Goal: Register for event/course

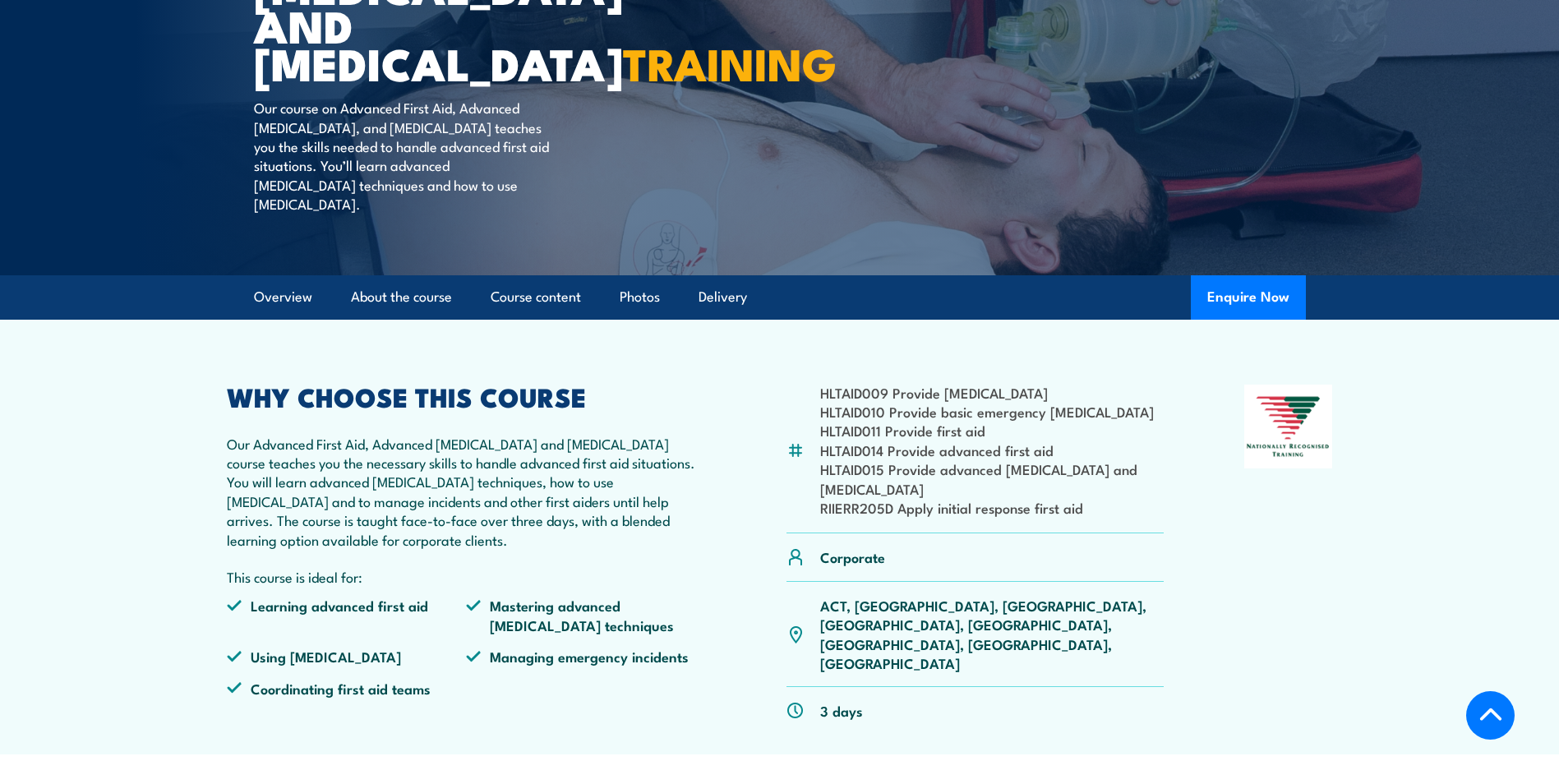
scroll to position [411, 0]
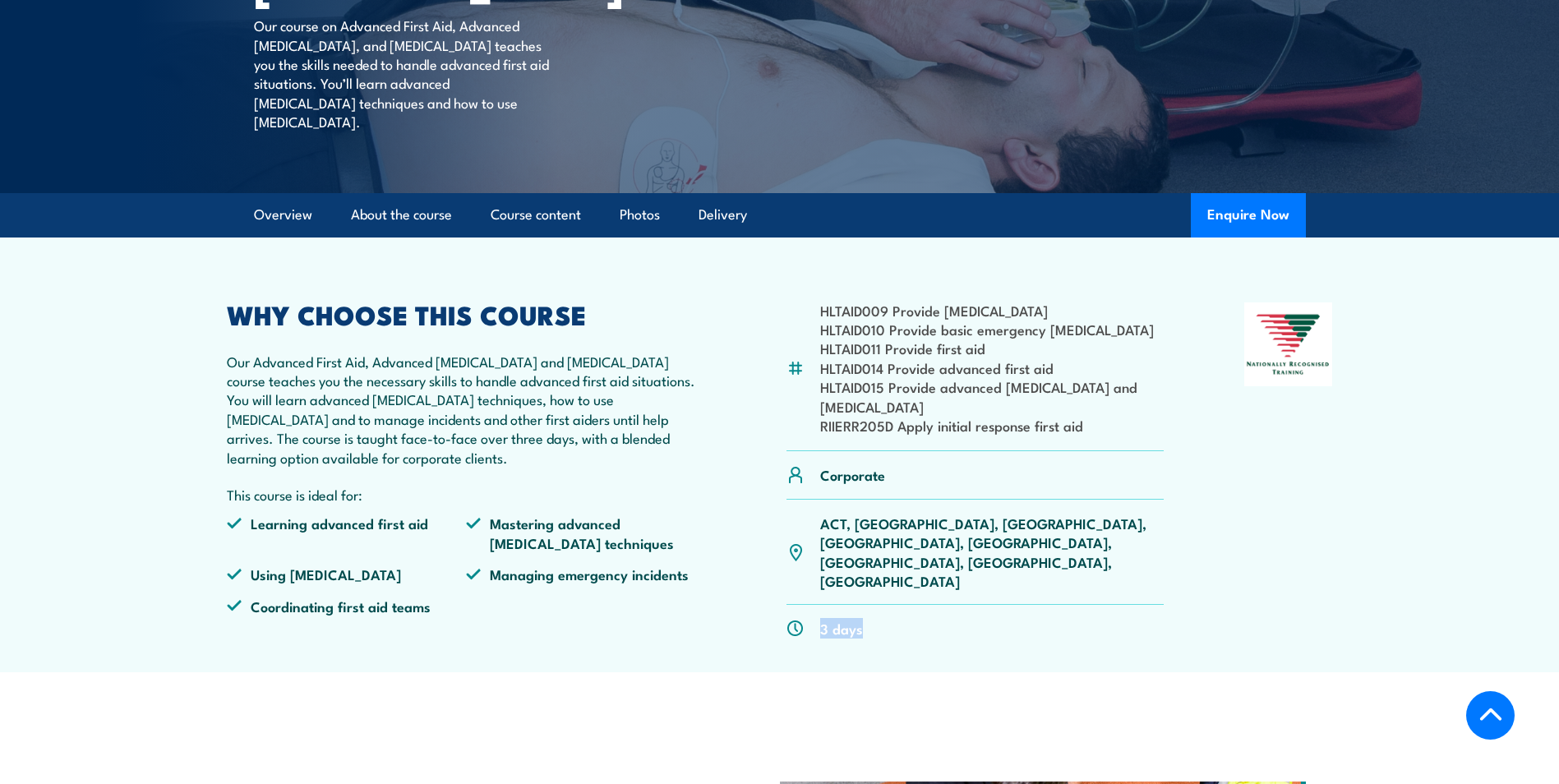
drag, startPoint x: 860, startPoint y: 596, endPoint x: 790, endPoint y: 595, distance: 70.0
click at [790, 604] on div "3 days" at bounding box center [975, 627] width 378 height 47
drag, startPoint x: 790, startPoint y: 595, endPoint x: 769, endPoint y: 628, distance: 39.1
click at [769, 628] on div "HLTAID009 Provide cardiopulmonary resuscitation HLTAID010 Provide basic emergen…" at bounding box center [780, 477] width 1106 height 350
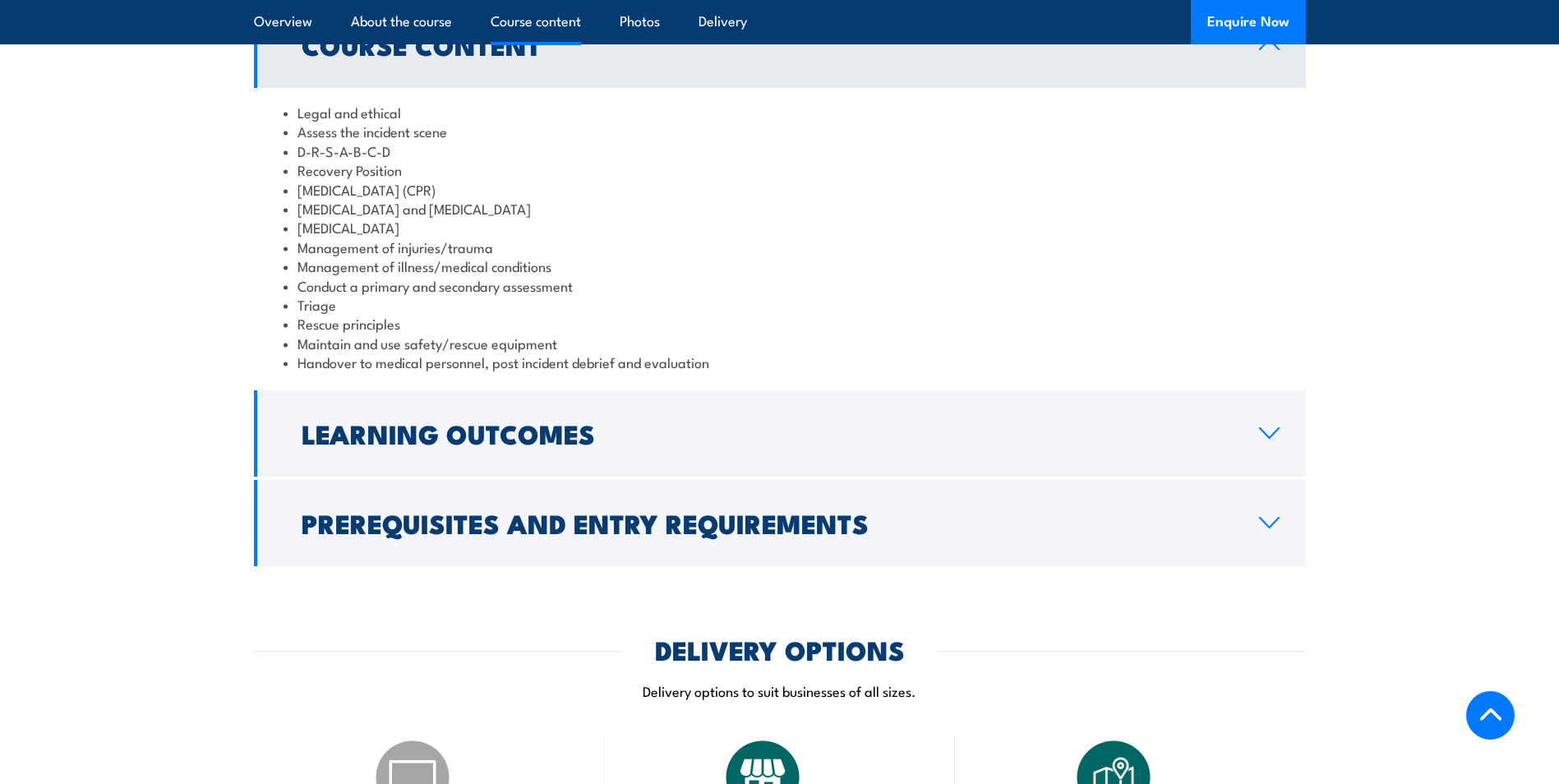
scroll to position [1643, 0]
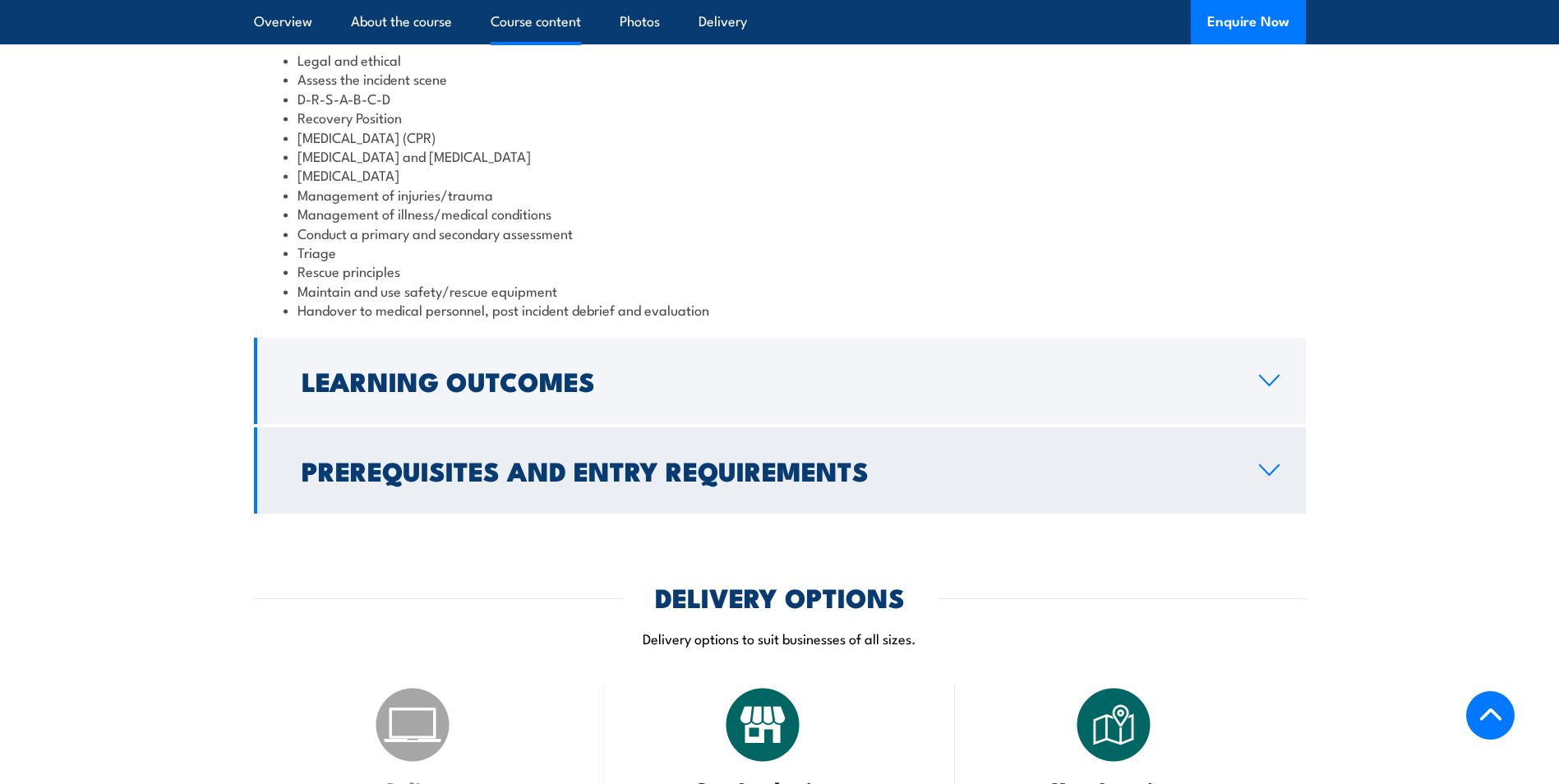
click at [981, 481] on h2 "Prerequisites and Entry Requirements" at bounding box center [766, 469] width 931 height 23
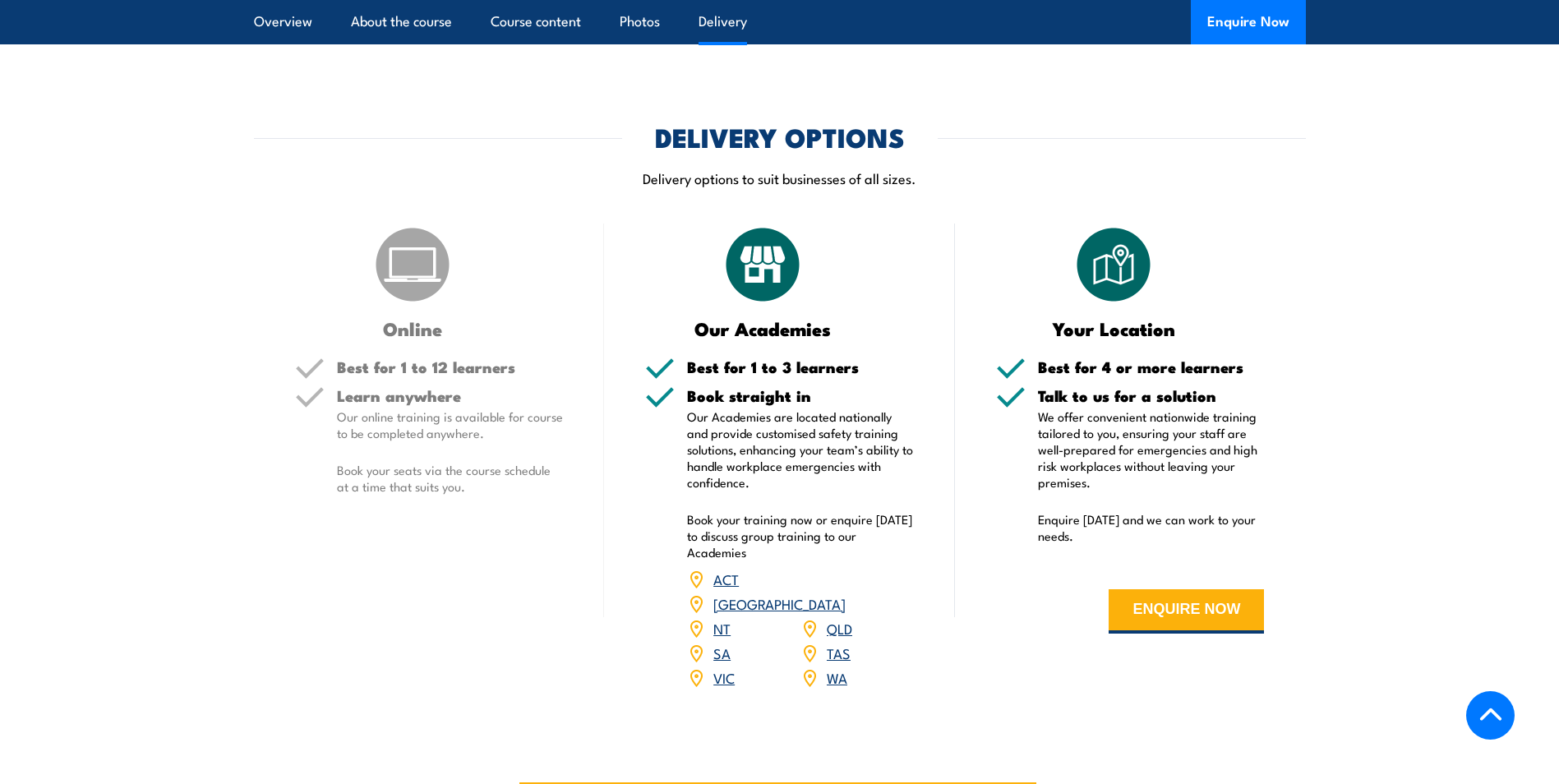
scroll to position [2135, 0]
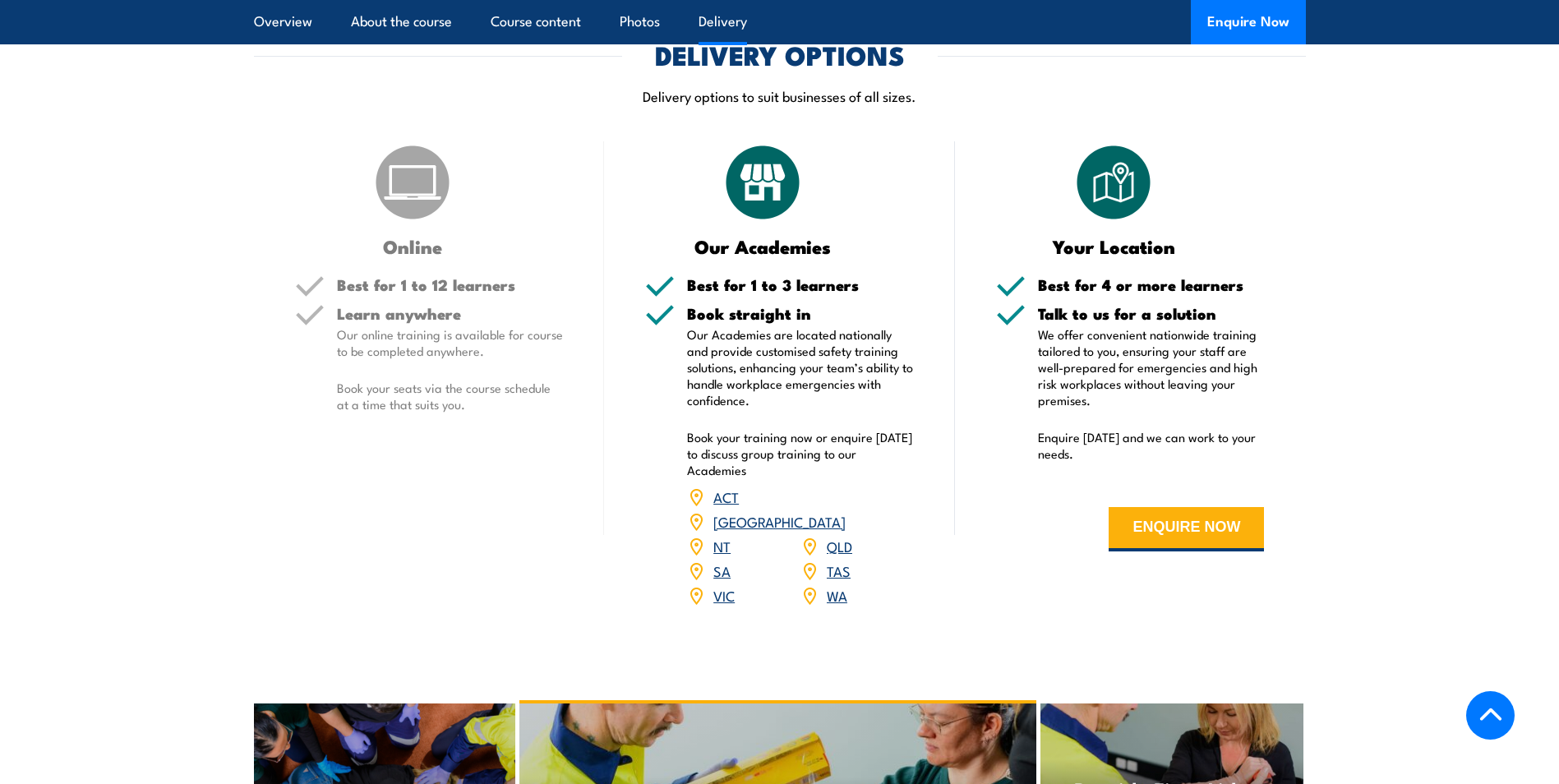
click at [724, 564] on link "SA" at bounding box center [722, 569] width 17 height 20
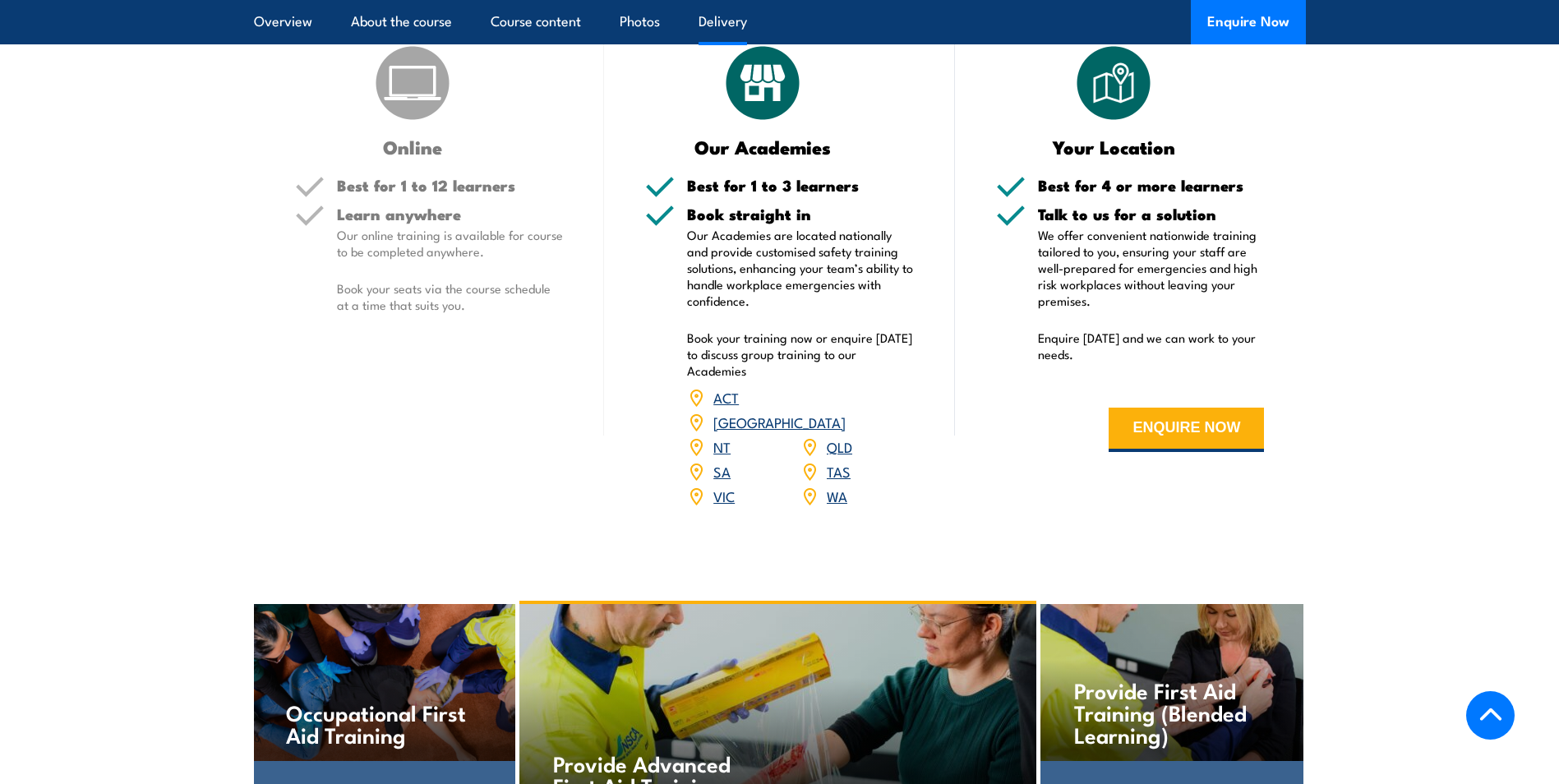
scroll to position [2283, 0]
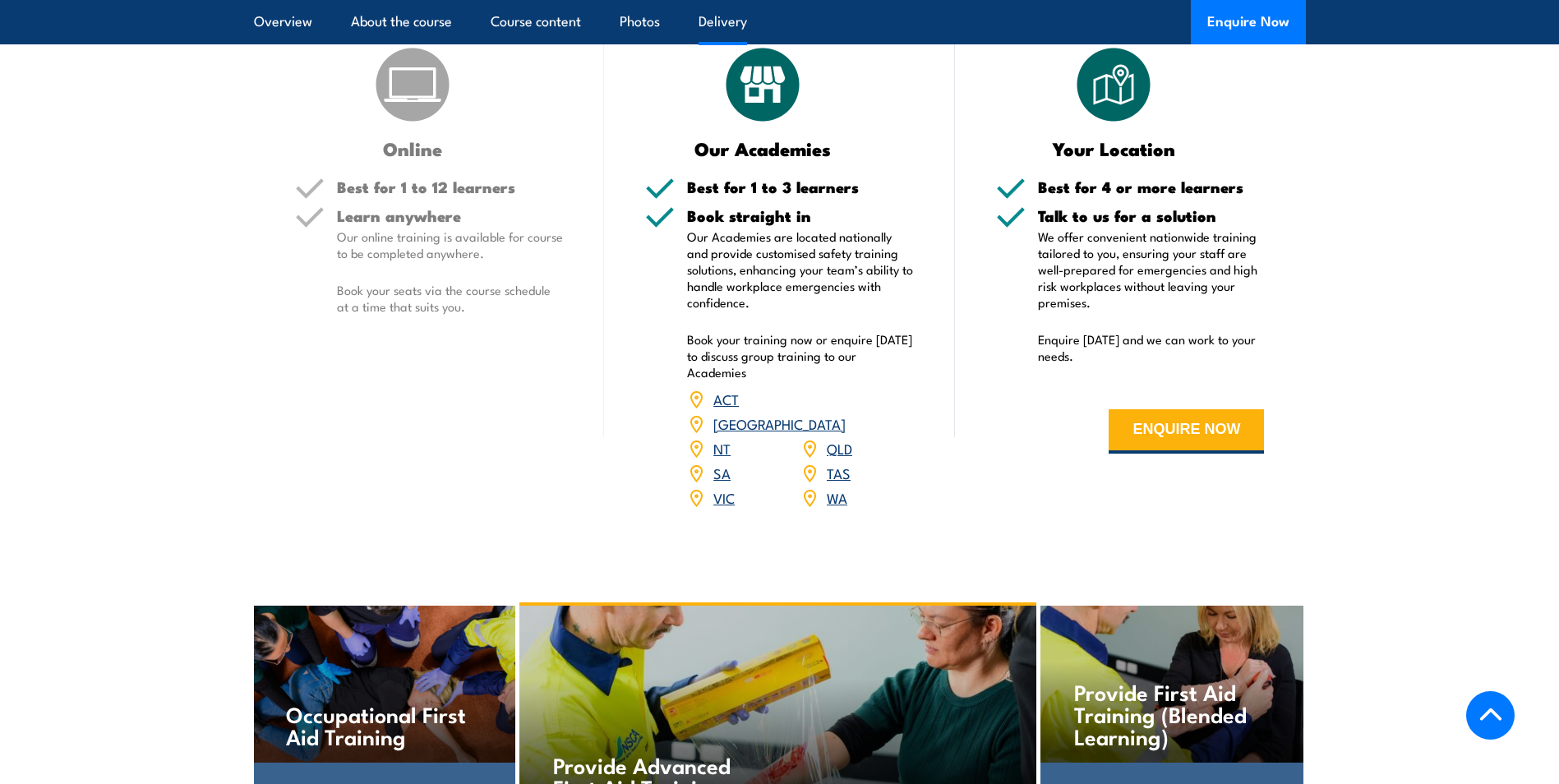
click at [722, 463] on link "SA" at bounding box center [722, 472] width 17 height 20
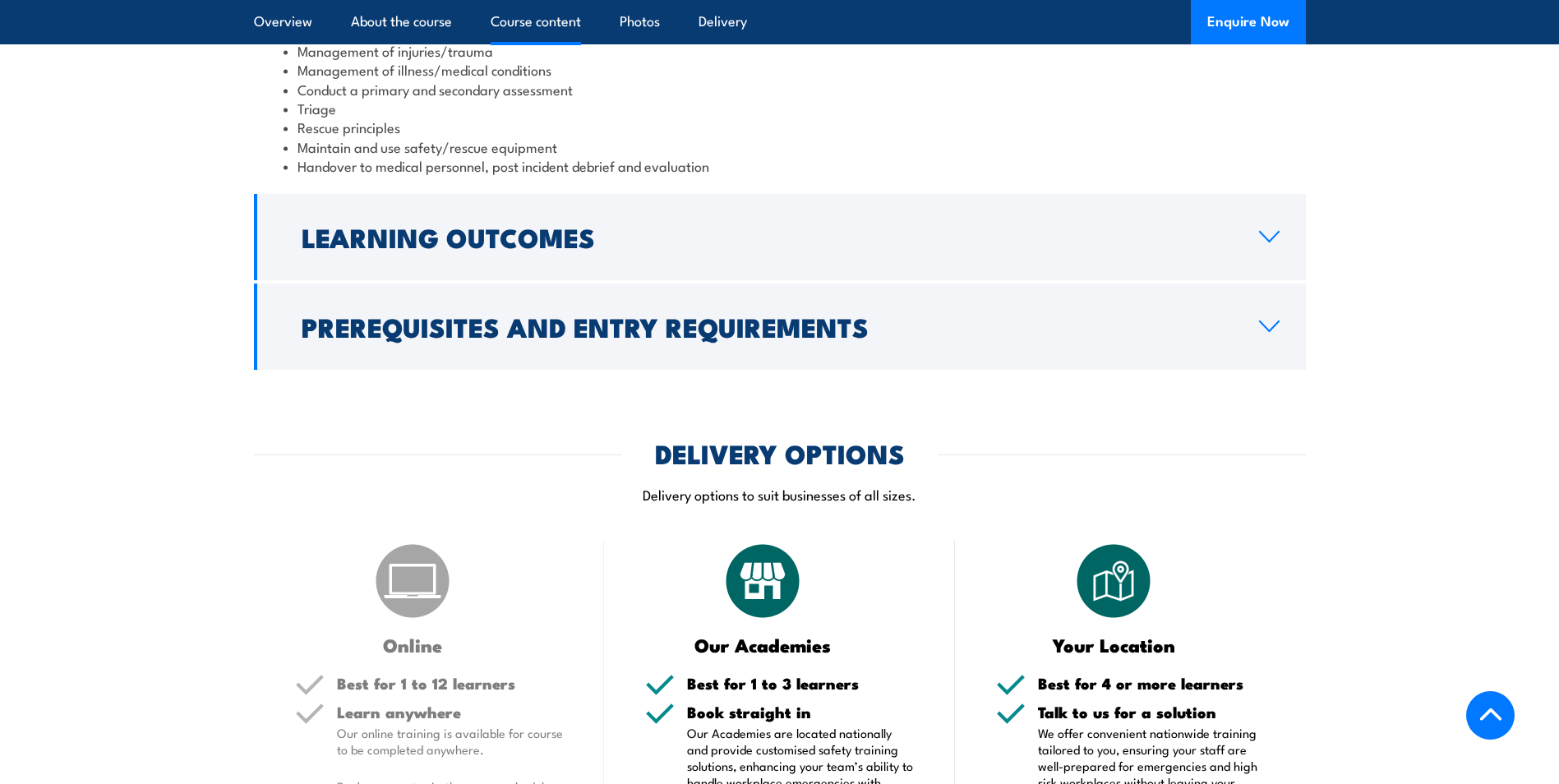
scroll to position [1789, 0]
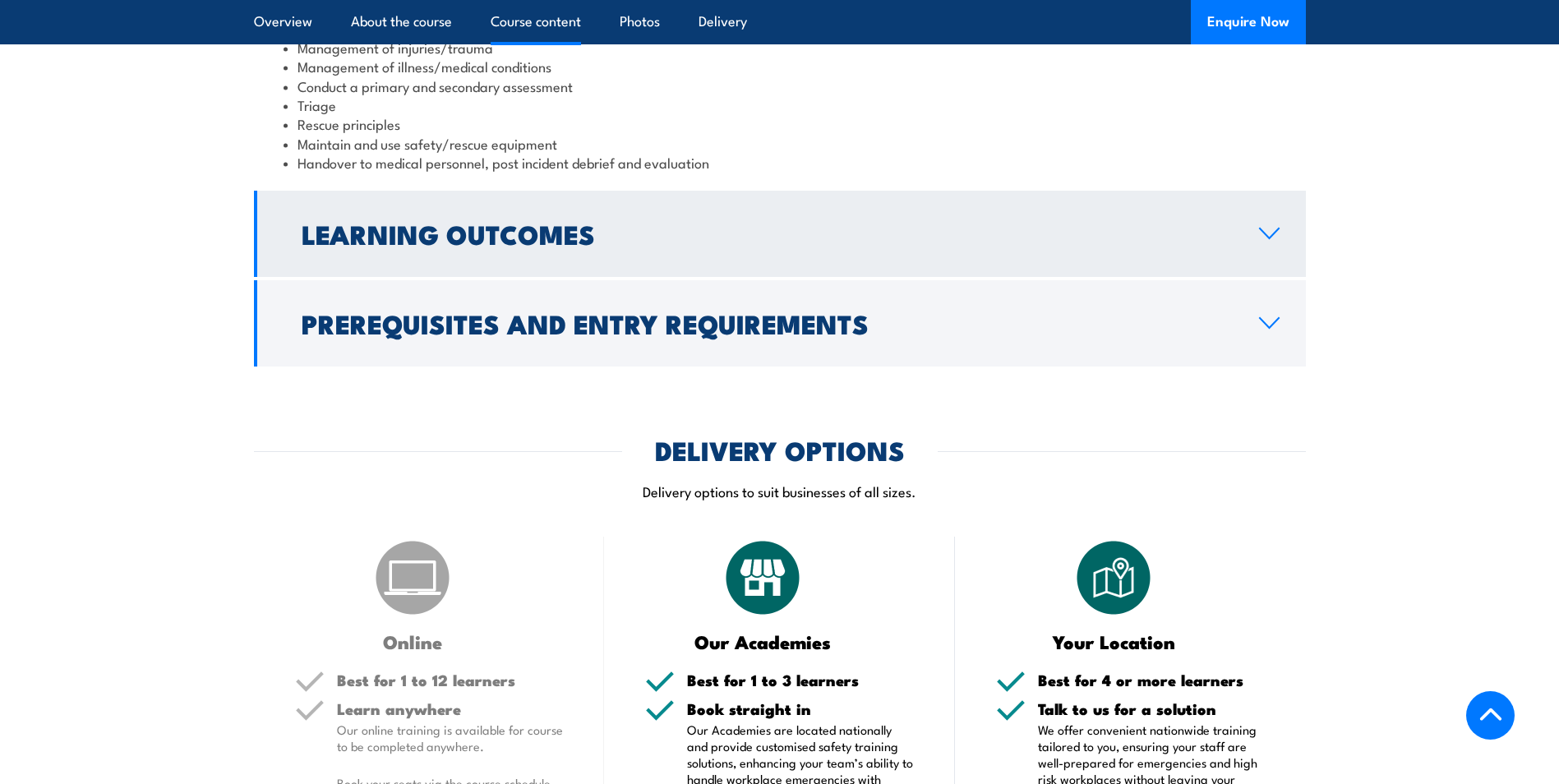
click at [1205, 262] on link "Learning Outcomes" at bounding box center [780, 234] width 1051 height 86
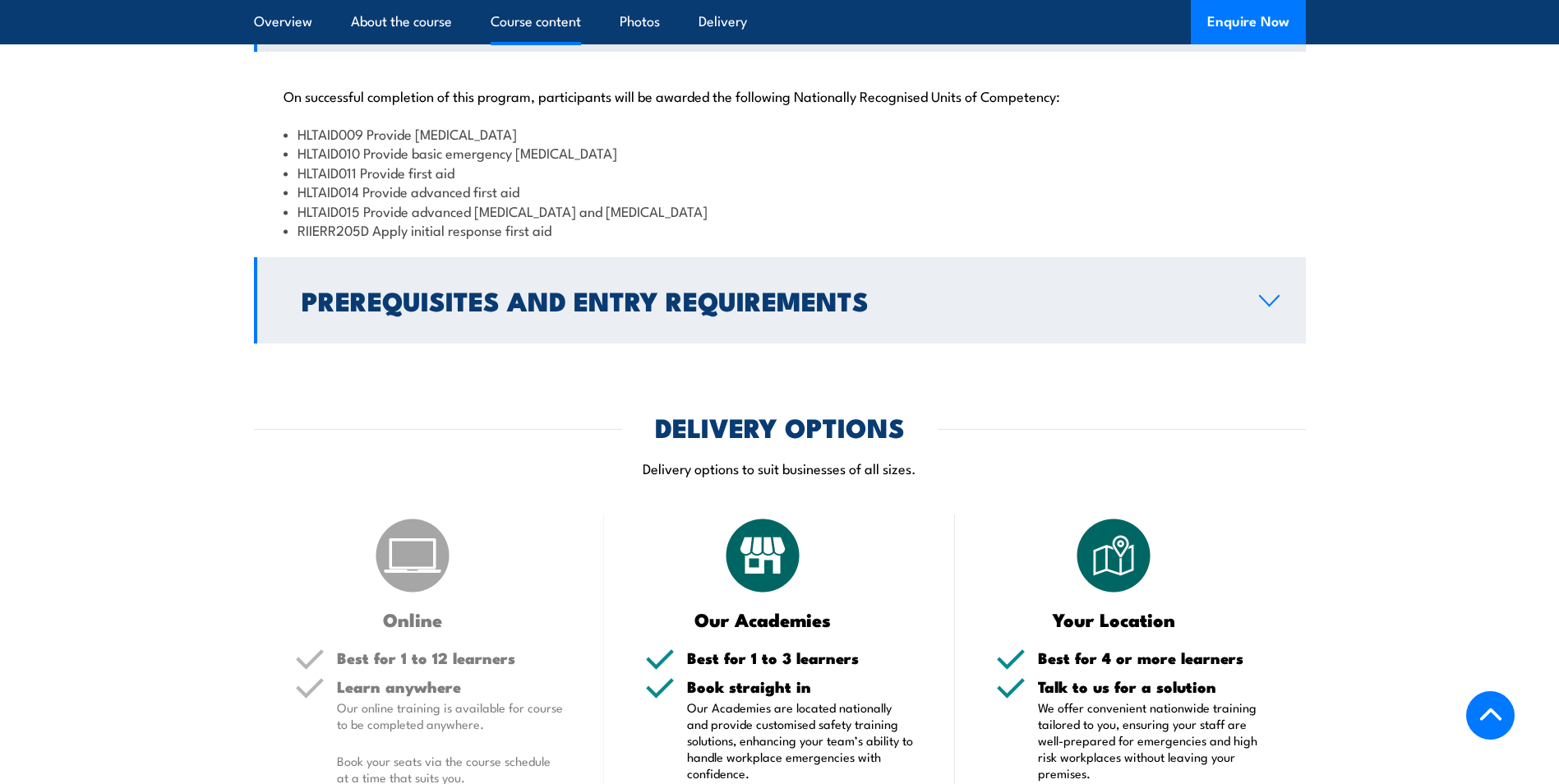
click at [1202, 291] on link "Prerequisites and Entry Requirements" at bounding box center [780, 300] width 1051 height 86
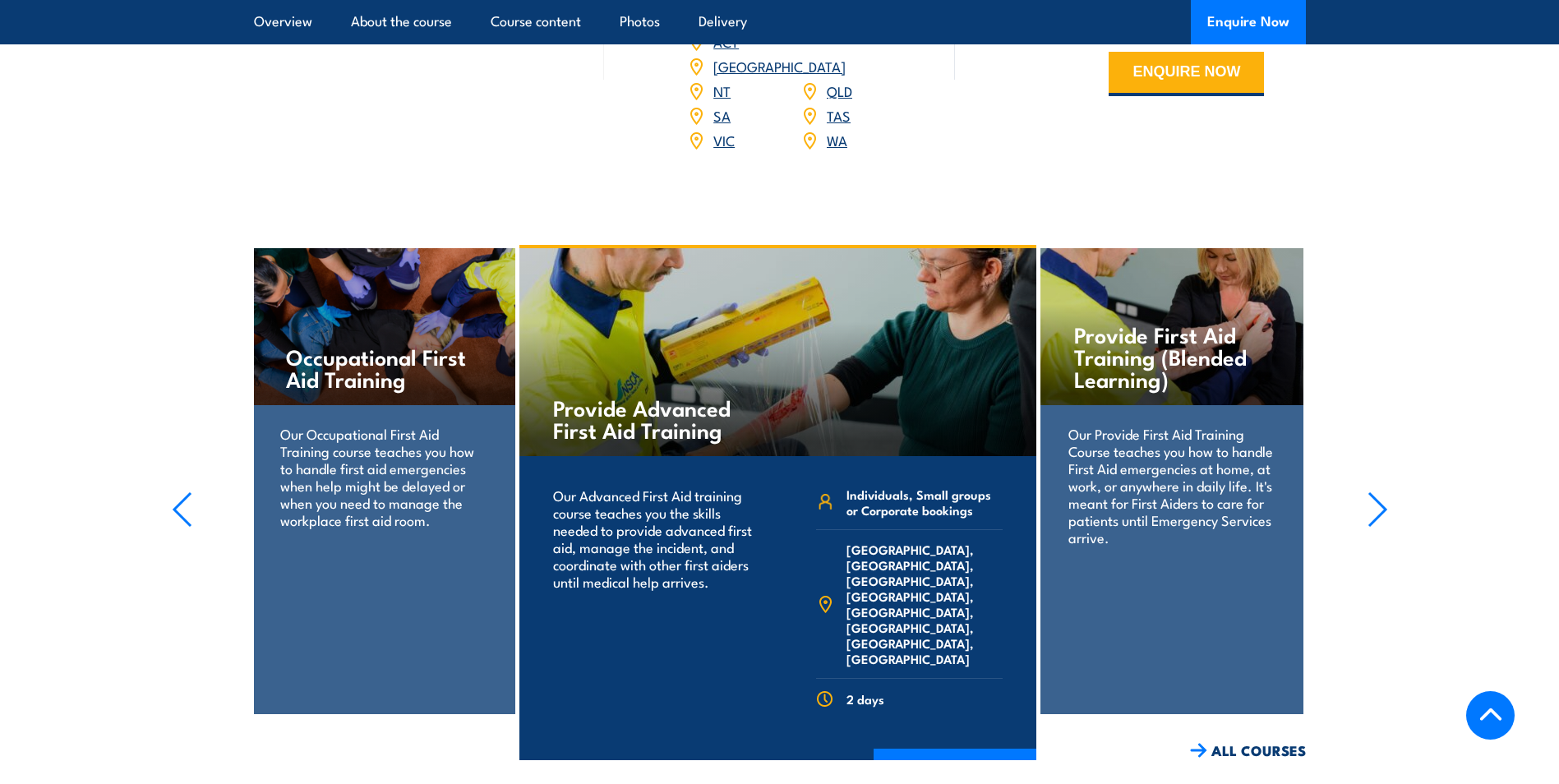
scroll to position [2619, 0]
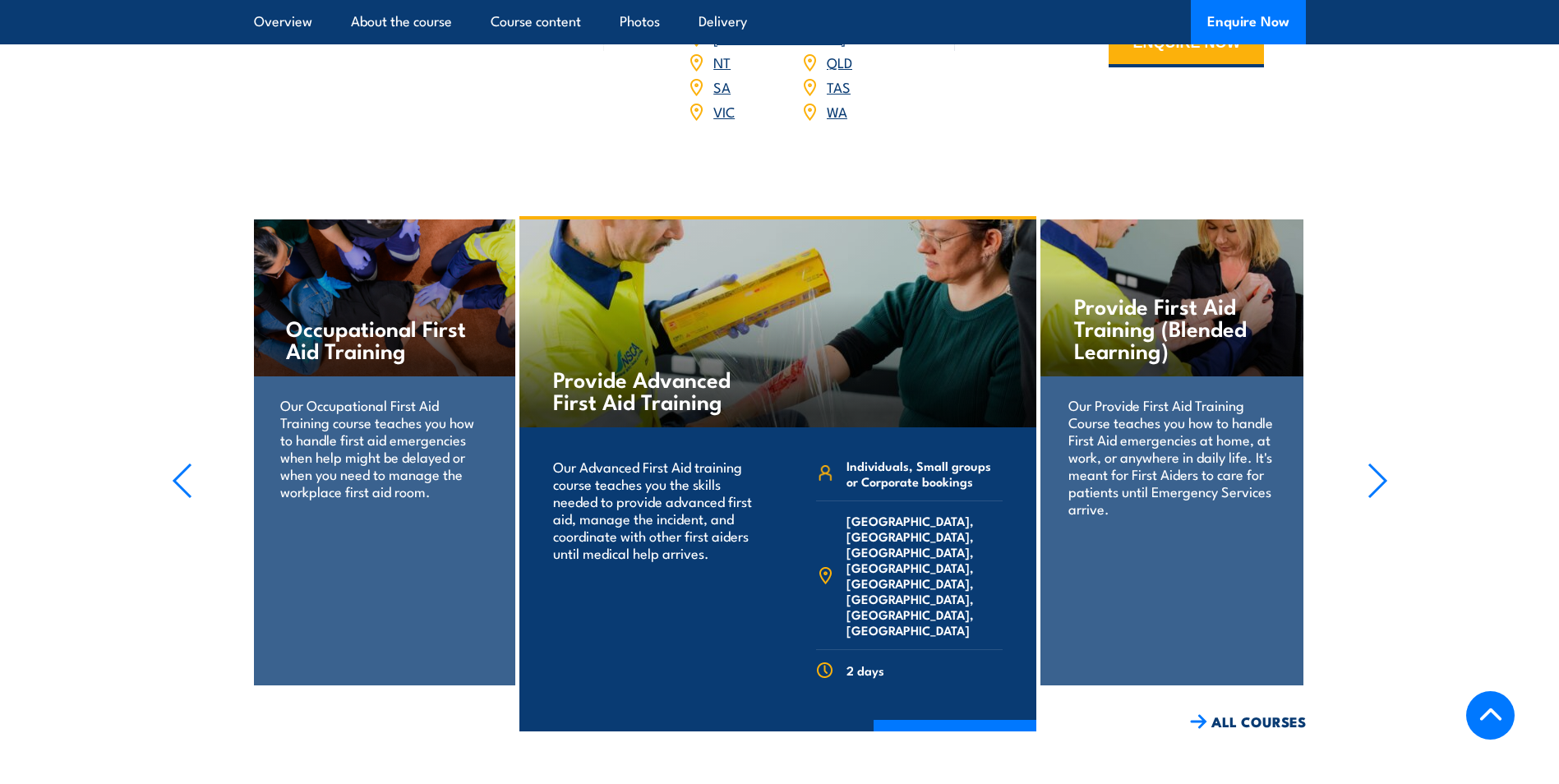
click at [1385, 469] on icon "button" at bounding box center [1376, 480] width 16 height 33
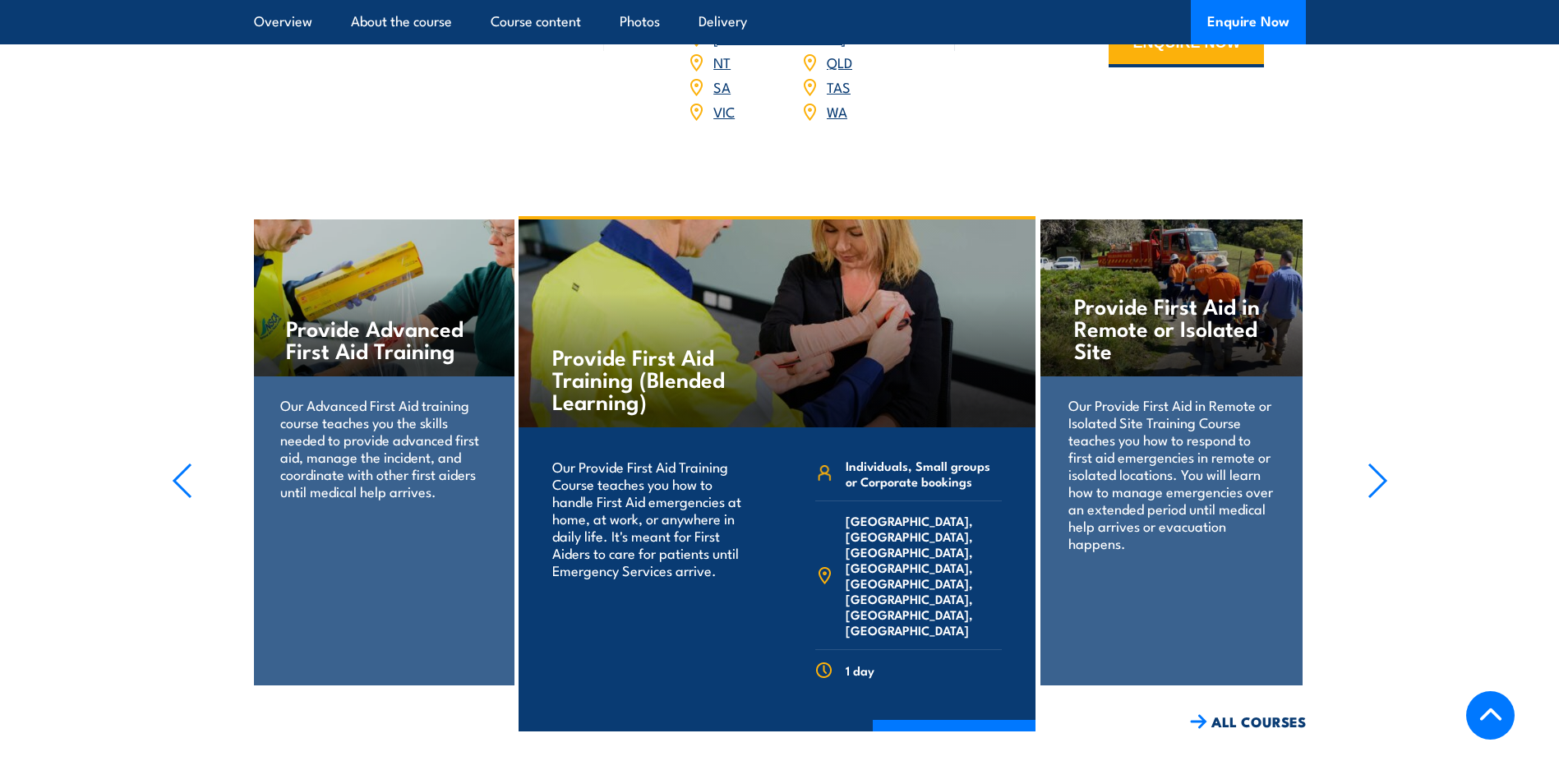
click at [1385, 469] on icon "button" at bounding box center [1376, 480] width 16 height 33
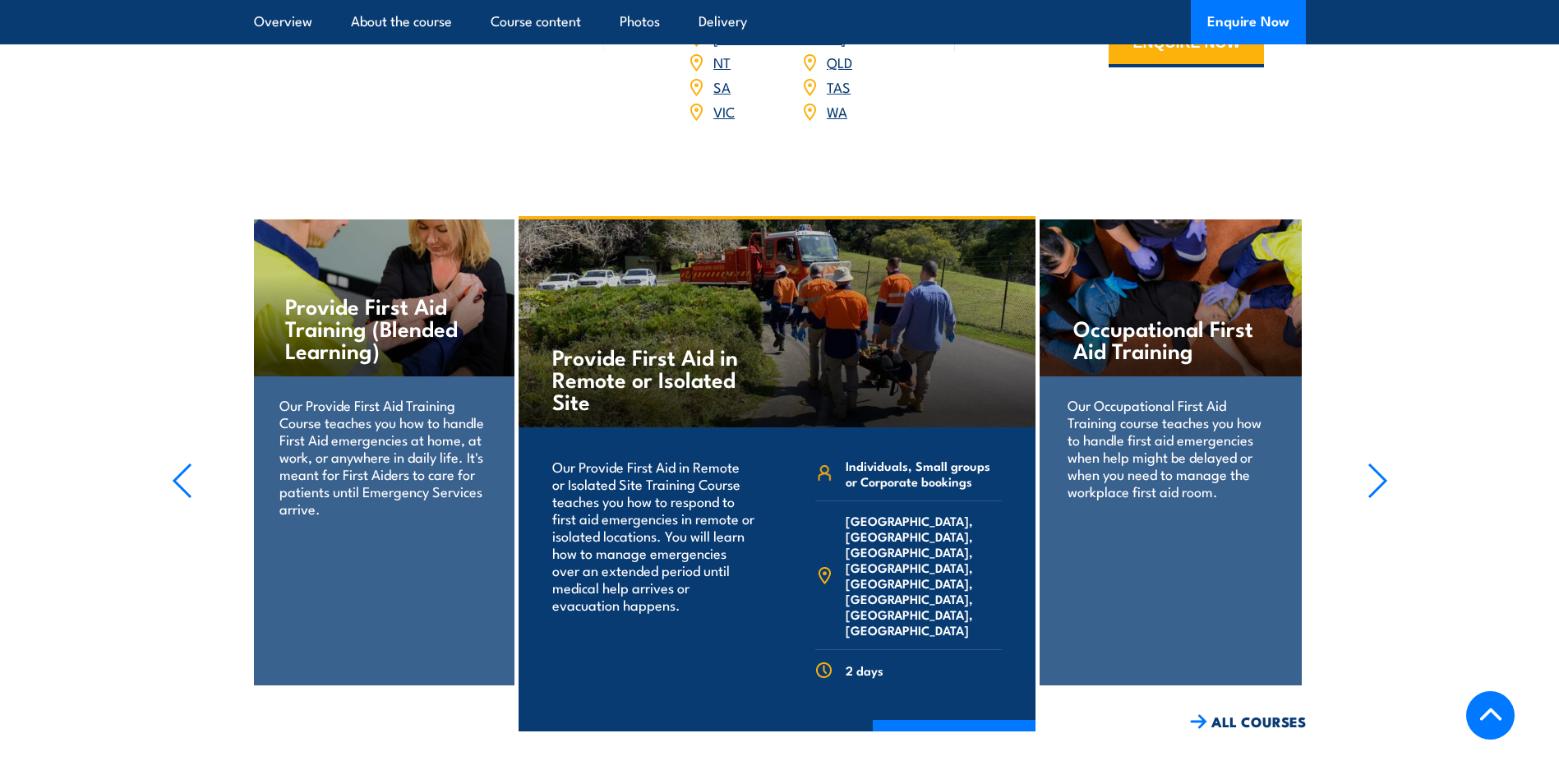
click at [1383, 463] on icon "button" at bounding box center [1377, 481] width 21 height 36
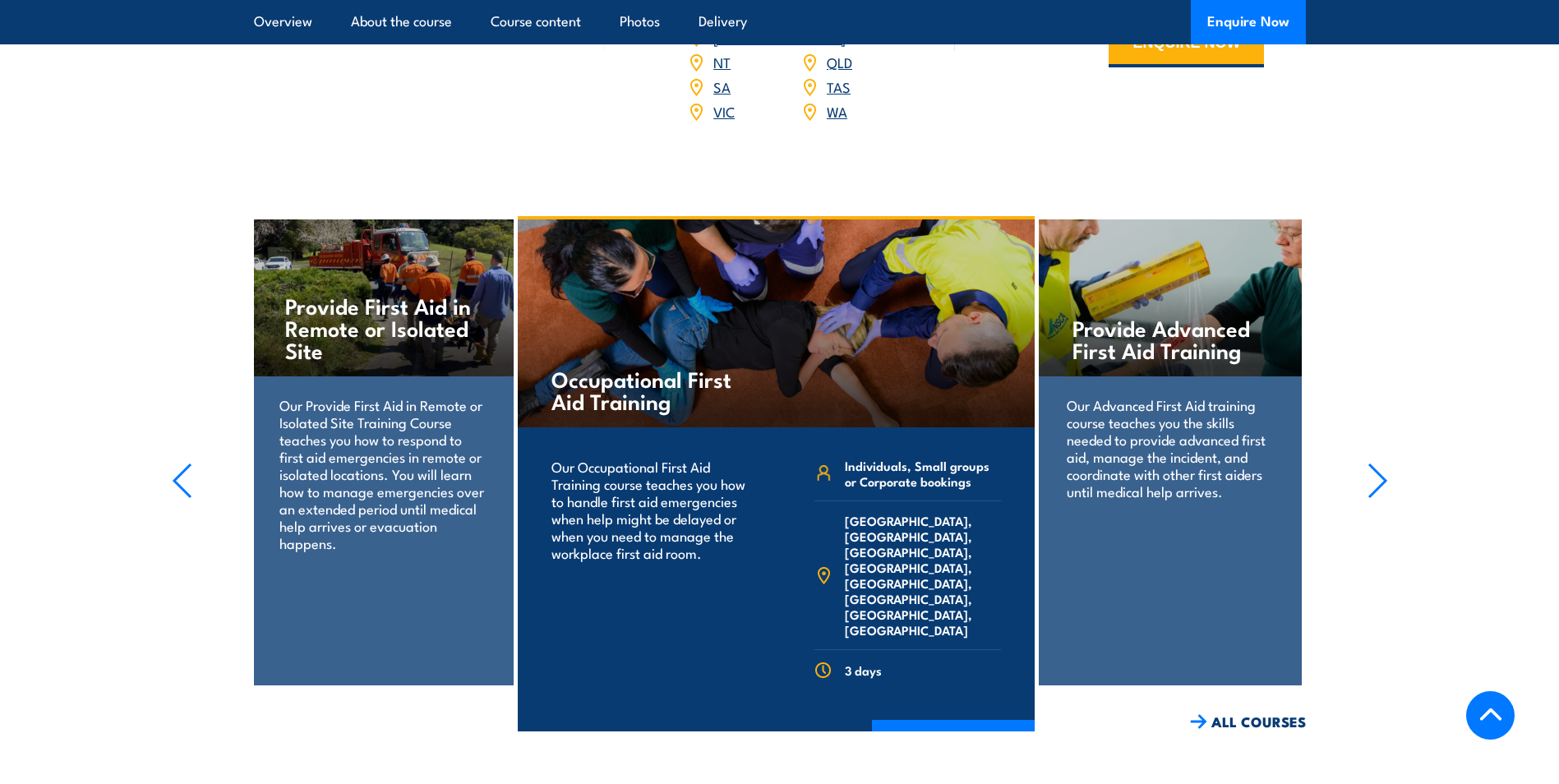
click at [1383, 463] on icon "button" at bounding box center [1377, 481] width 21 height 36
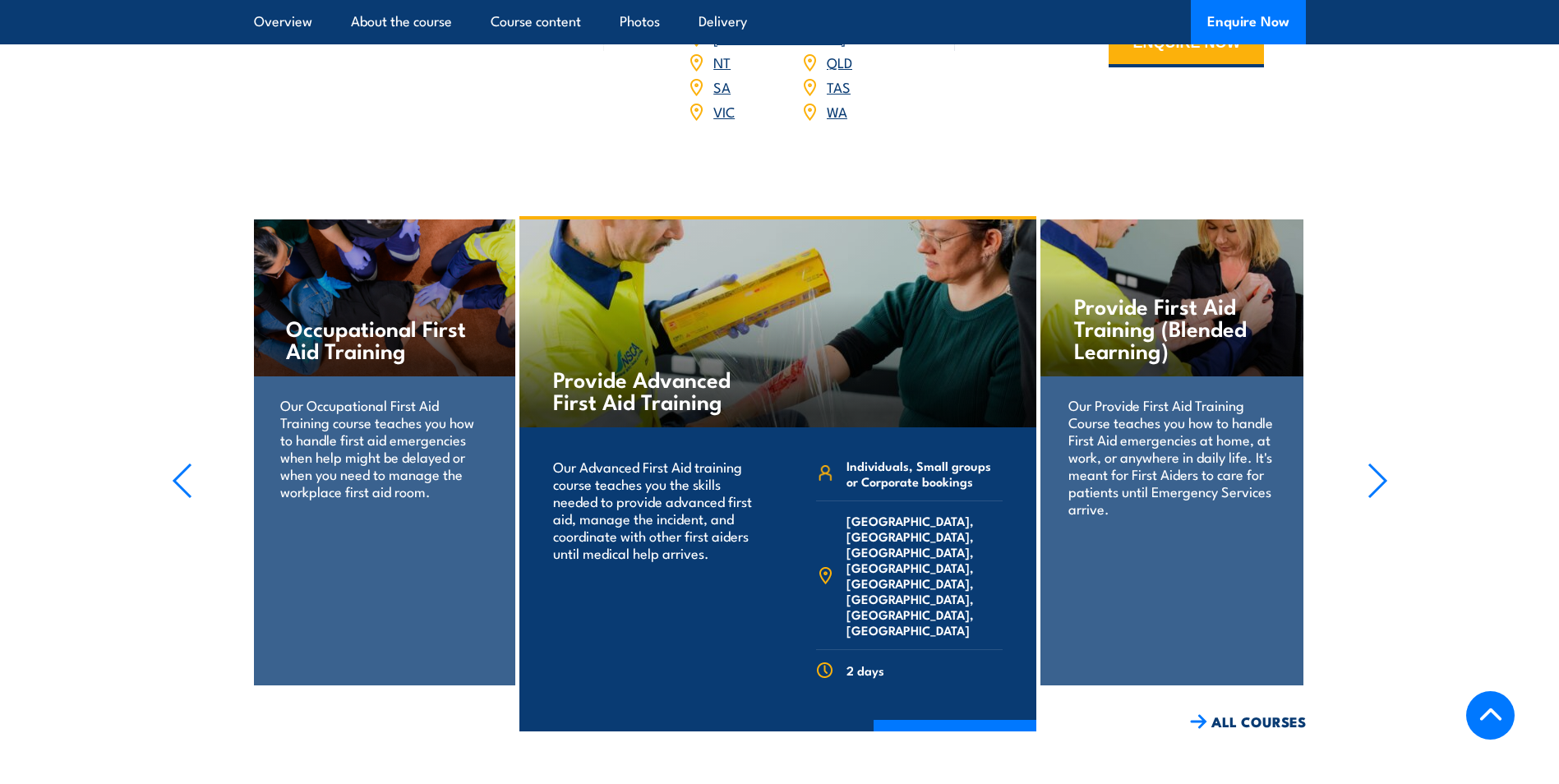
click at [1383, 463] on icon "button" at bounding box center [1377, 481] width 21 height 36
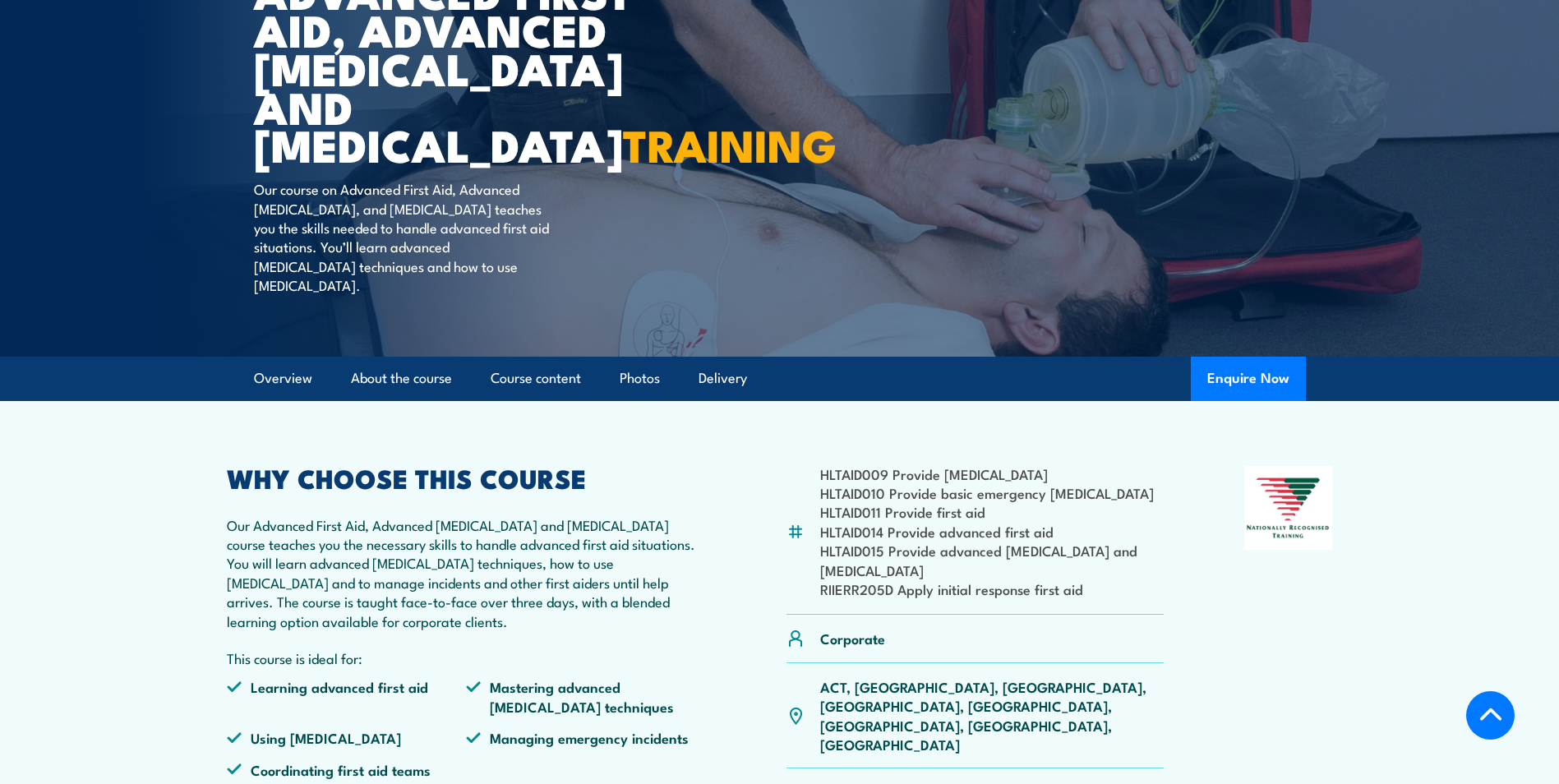
scroll to position [238, 0]
